Goal: Communication & Community: Answer question/provide support

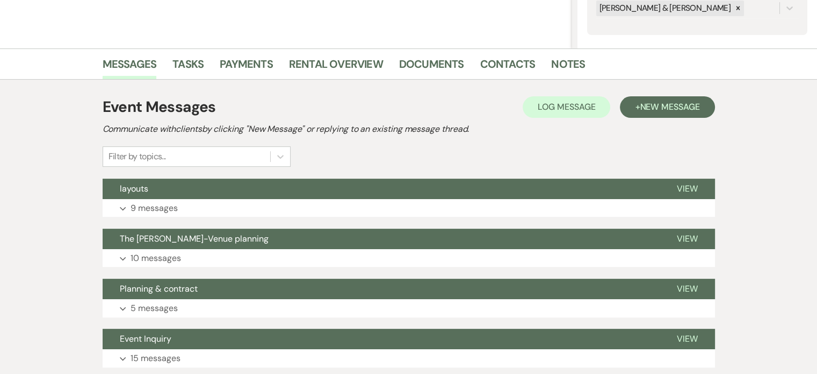
scroll to position [223, 0]
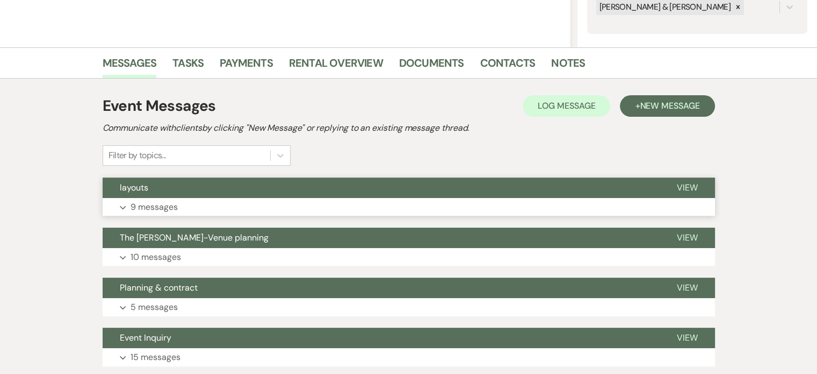
click at [155, 202] on p "9 messages" at bounding box center [154, 207] width 47 height 14
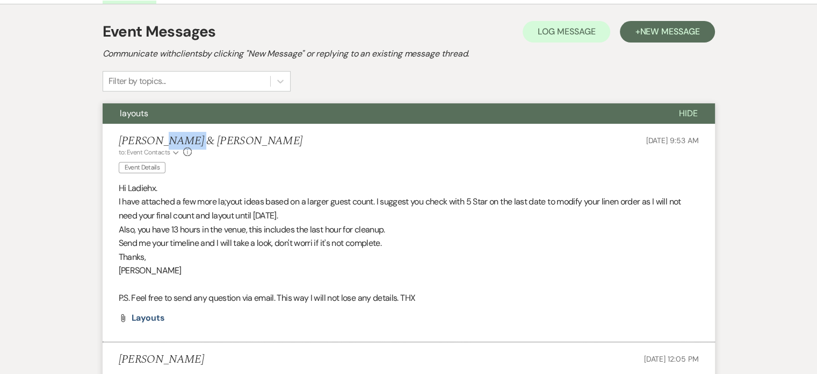
click at [155, 202] on li "Susie & Vince Greco to: Event Contacts Expand Info Event Details Sep 06, 2025, …" at bounding box center [409, 233] width 613 height 218
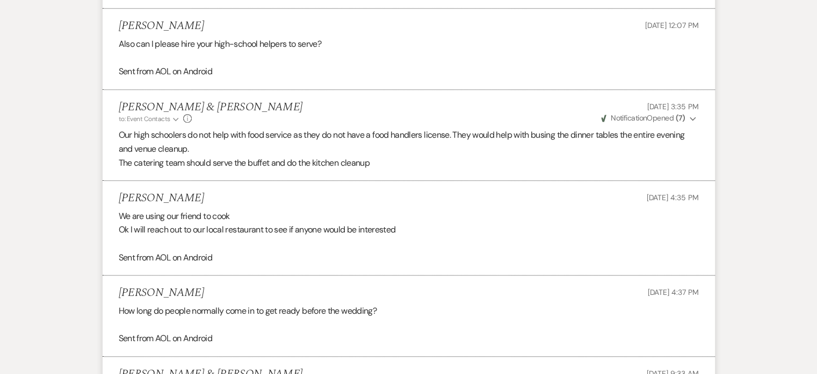
scroll to position [740, 0]
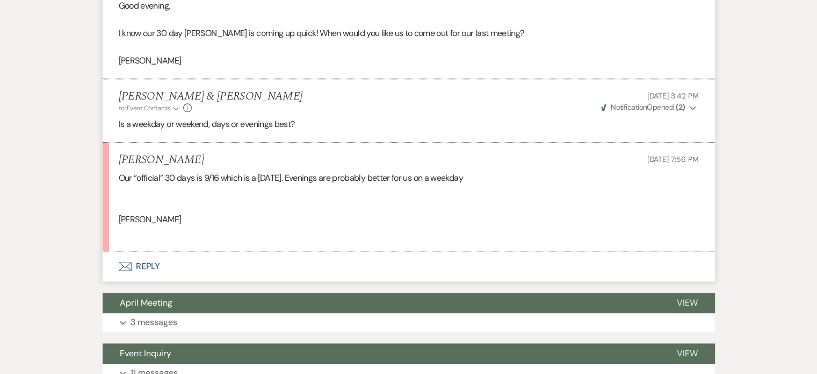
scroll to position [1272, 0]
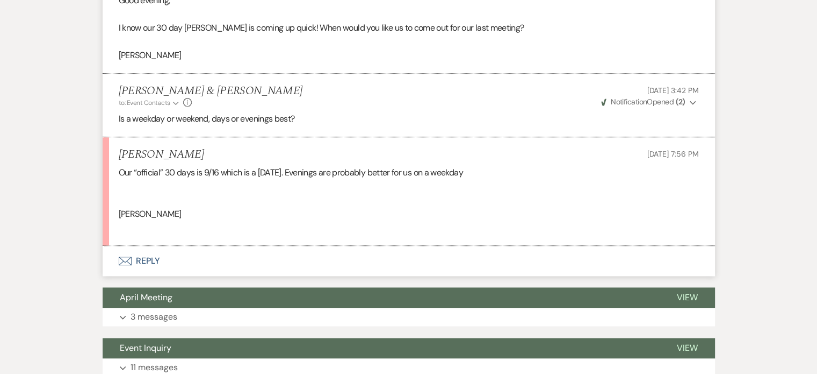
click at [122, 257] on icon "Envelope" at bounding box center [125, 260] width 13 height 9
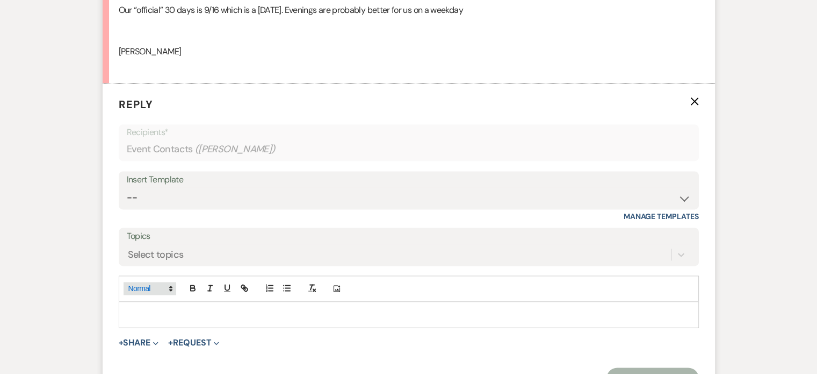
scroll to position [1435, 0]
click at [156, 319] on div at bounding box center [408, 312] width 579 height 25
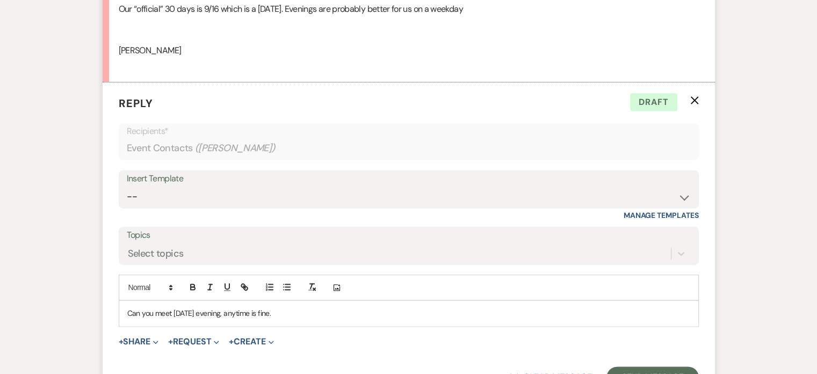
click at [215, 310] on p "Can you meet [DATE] evening, anytime is fine." at bounding box center [408, 313] width 563 height 12
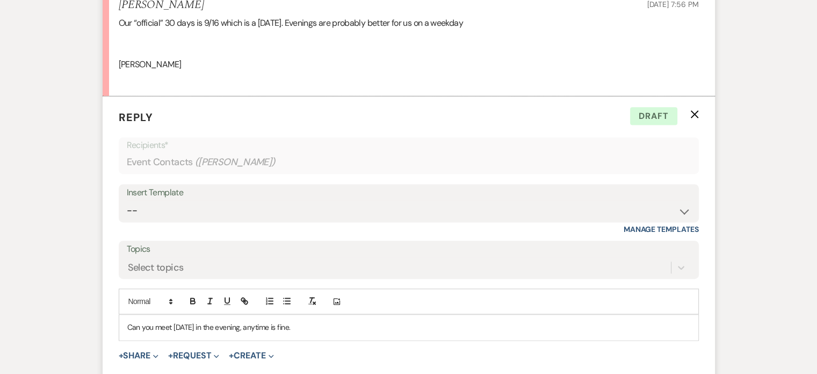
scroll to position [1422, 0]
click at [348, 322] on p "Can you meet [DATE] in the evening, anytime is fine." at bounding box center [408, 326] width 563 height 12
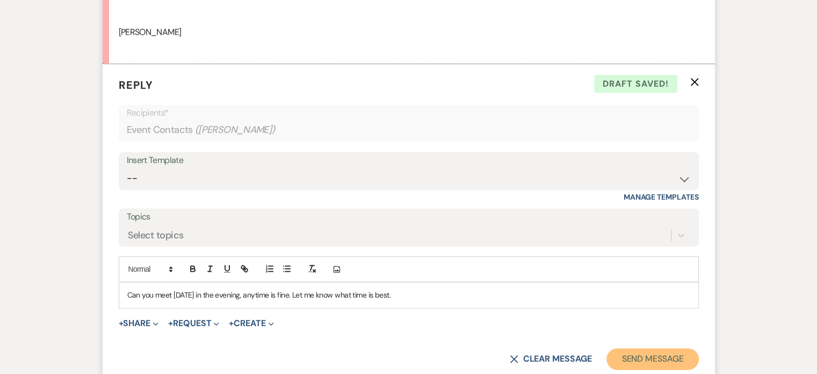
click at [674, 356] on button "Send Message" at bounding box center [653, 358] width 92 height 21
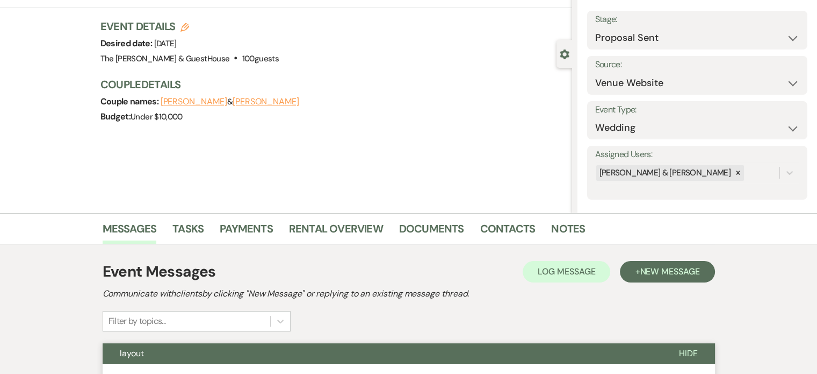
scroll to position [0, 0]
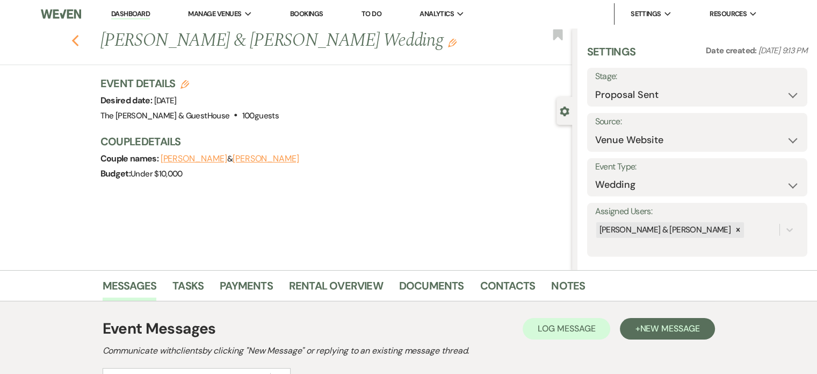
click at [80, 39] on icon "Previous" at bounding box center [75, 40] width 8 height 13
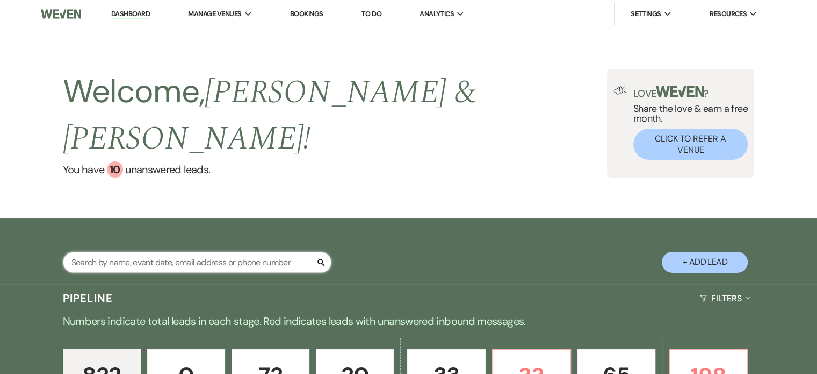
click at [130, 252] on input "text" at bounding box center [197, 262] width 269 height 21
type input "cara"
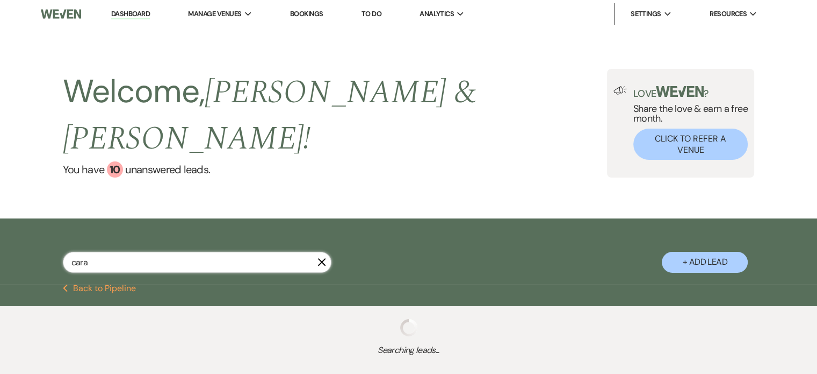
select select "6"
select select "8"
select select "5"
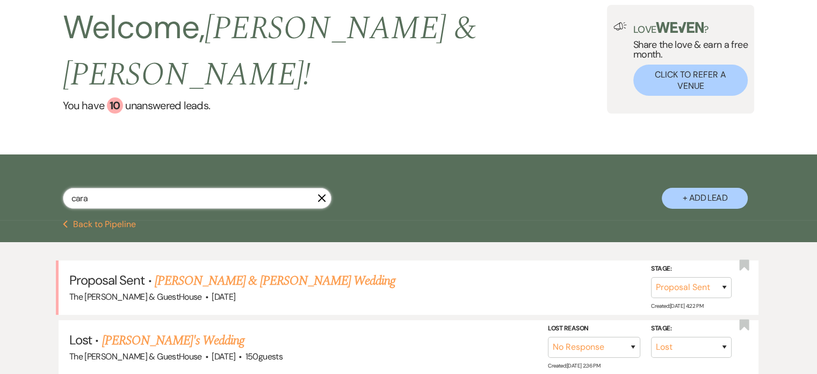
scroll to position [64, 0]
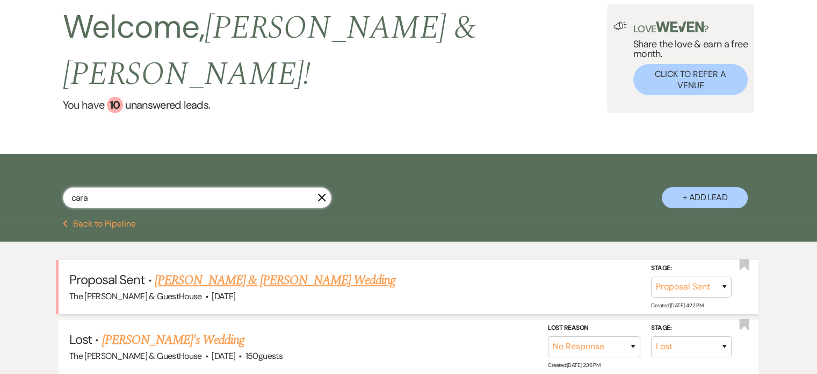
type input "cara"
click at [181, 270] on link "[PERSON_NAME] & [PERSON_NAME] Wedding" at bounding box center [275, 279] width 241 height 19
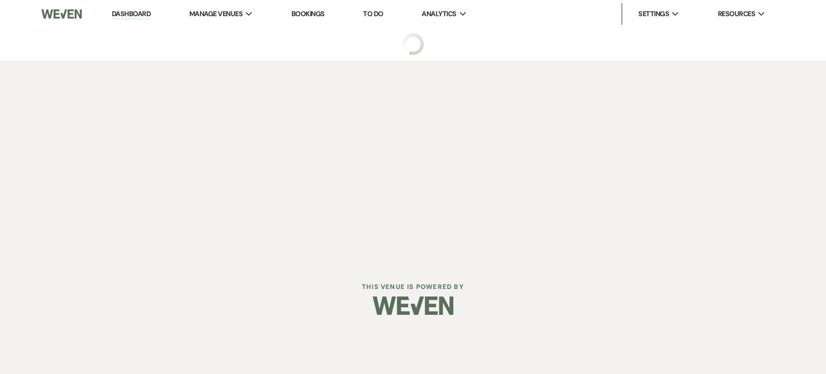
select select "6"
select select "5"
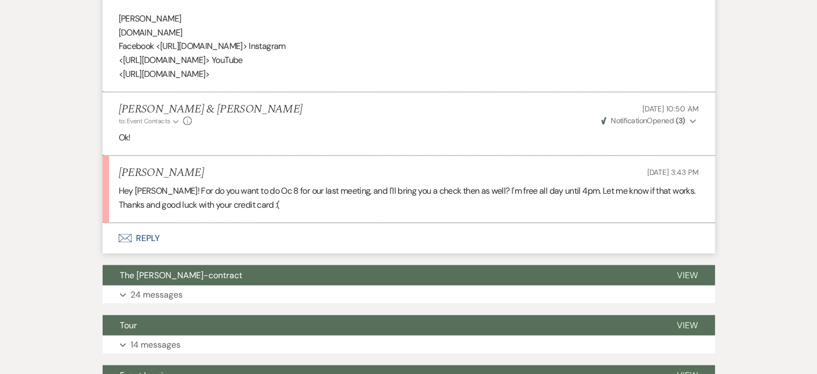
scroll to position [1816, 0]
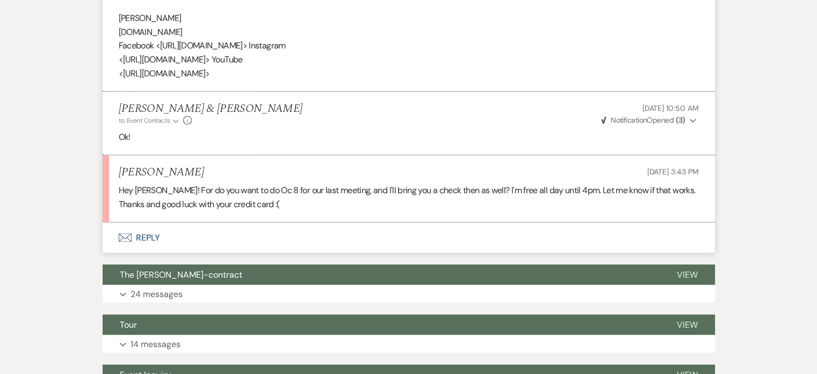
click at [128, 233] on icon "Envelope" at bounding box center [125, 237] width 13 height 9
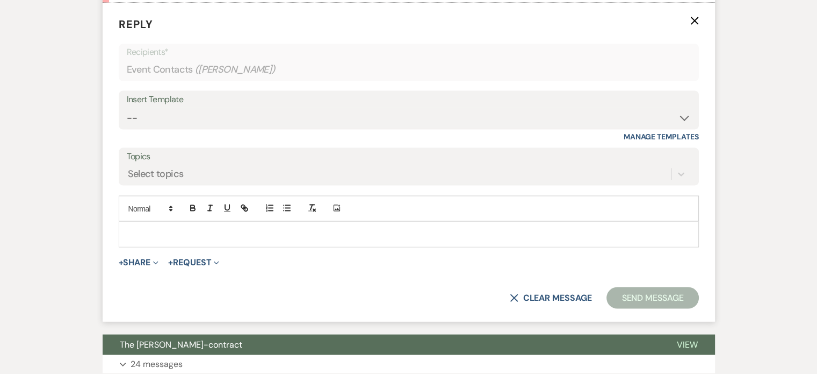
scroll to position [2036, 0]
click at [128, 230] on p at bounding box center [408, 233] width 563 height 12
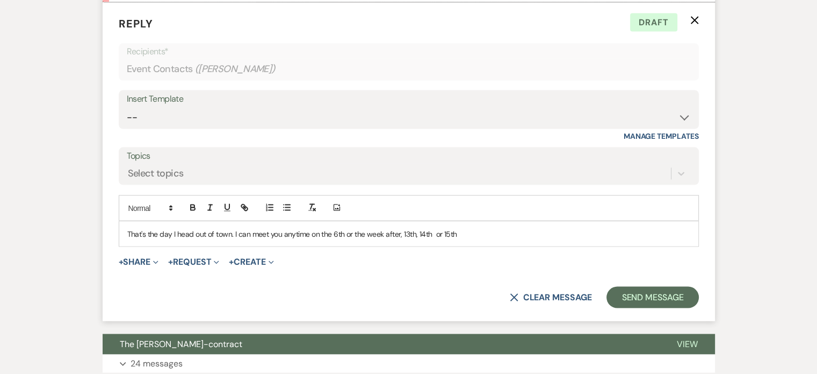
click at [403, 227] on p "That's the day I head out of town. I can meet you anytime on the 6th or the wee…" at bounding box center [408, 233] width 563 height 12
click at [477, 232] on p "That's the day I head out of town. I can meet you anytime on the 6th or the wee…" at bounding box center [408, 233] width 563 height 12
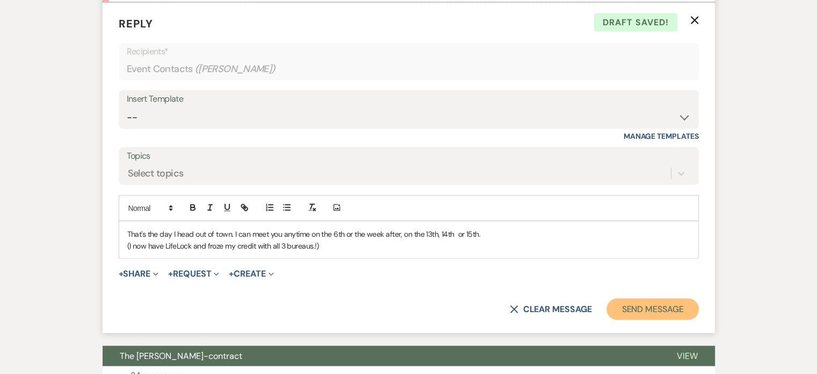
click at [675, 303] on button "Send Message" at bounding box center [653, 308] width 92 height 21
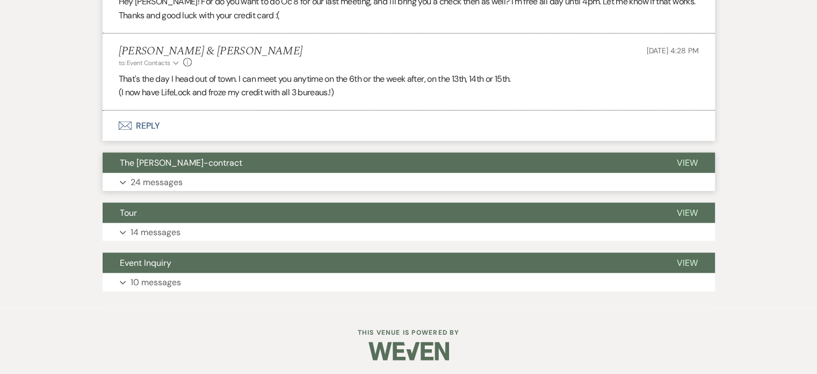
scroll to position [2004, 0]
